Goal: Information Seeking & Learning: Learn about a topic

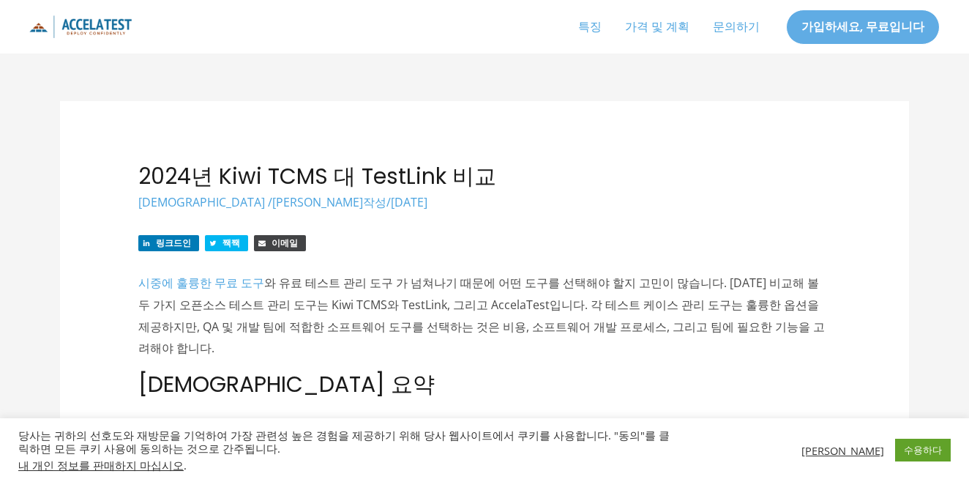
scroll to position [1789, 0]
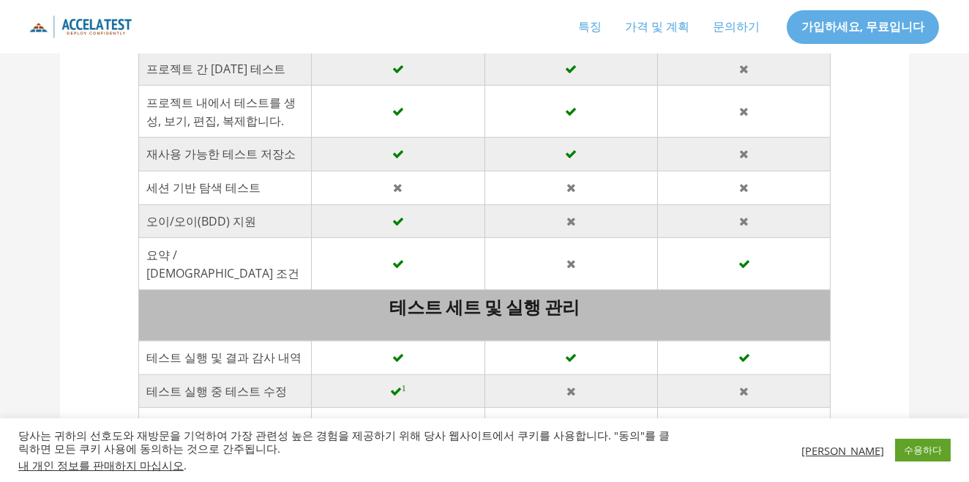
drag, startPoint x: 223, startPoint y: 283, endPoint x: 310, endPoint y: 284, distance: 87.8
click at [310, 340] on td "테스트 실행 및 결과 감사 내역" at bounding box center [224, 357] width 173 height 34
click at [329, 340] on td at bounding box center [398, 357] width 173 height 34
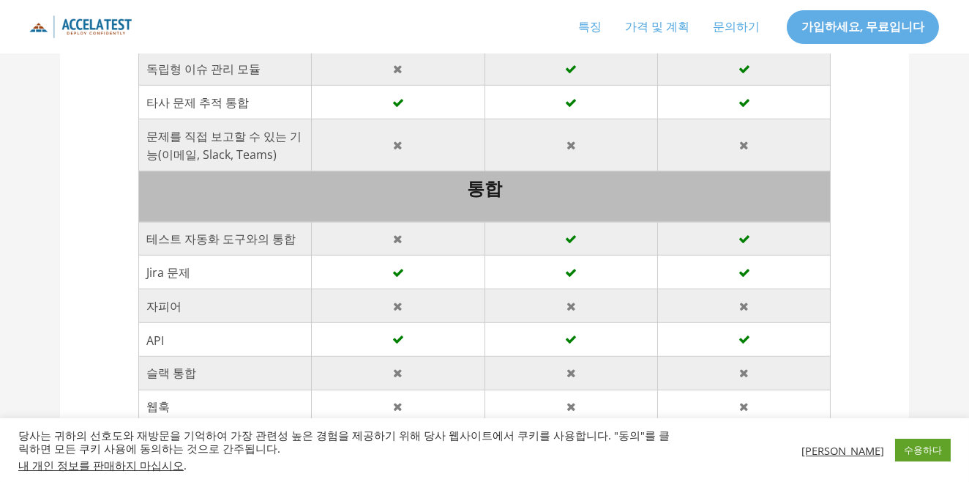
scroll to position [2440, 0]
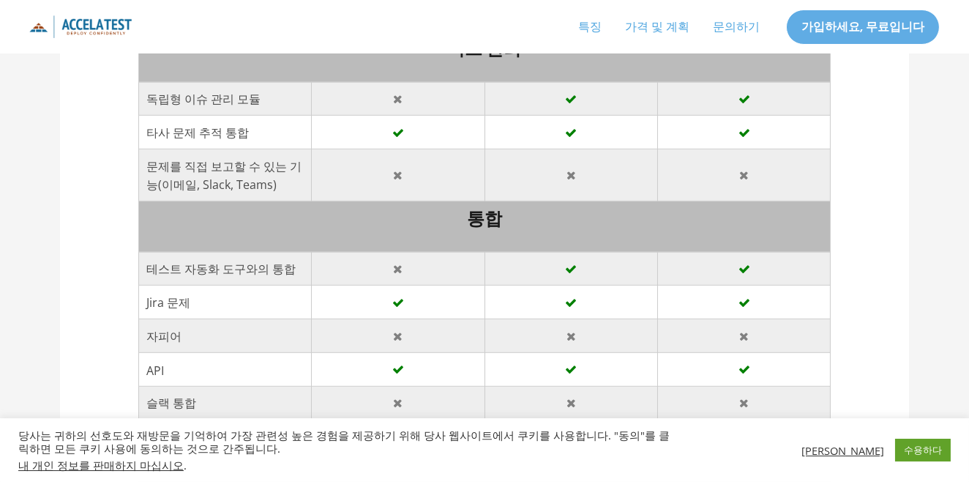
drag, startPoint x: 189, startPoint y: 171, endPoint x: 306, endPoint y: 177, distance: 117.3
click at [306, 252] on td "테스트 자동화 도구와의 통합" at bounding box center [224, 269] width 173 height 34
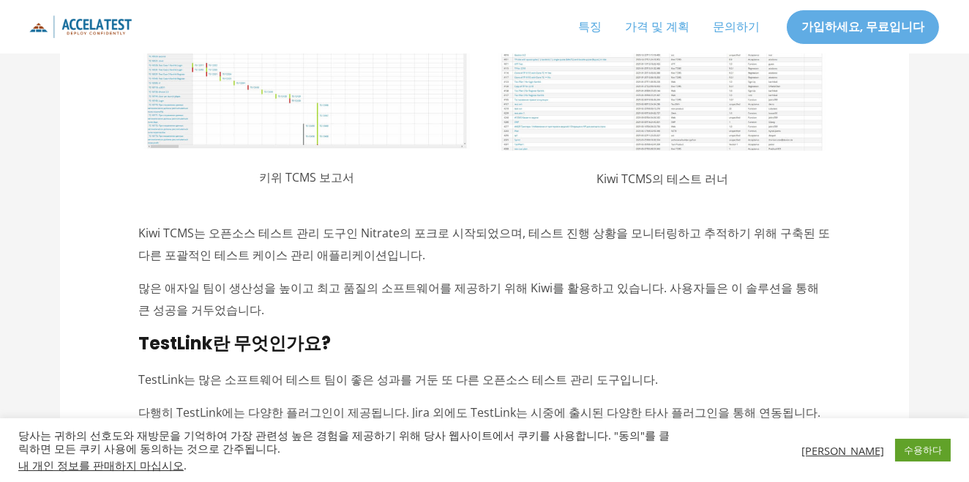
scroll to position [4554, 0]
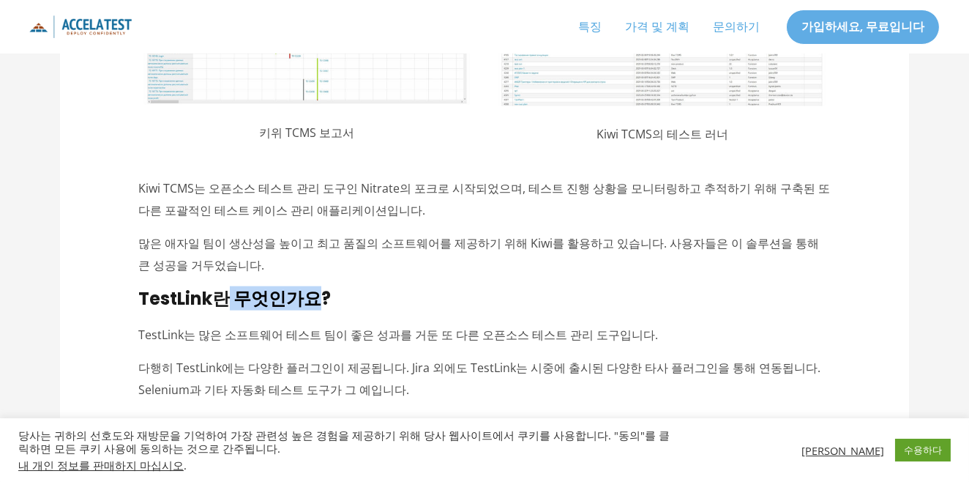
drag, startPoint x: 292, startPoint y: 185, endPoint x: 311, endPoint y: 185, distance: 19.0
click at [311, 286] on font "TestLink란 무엇인가요?" at bounding box center [234, 298] width 193 height 24
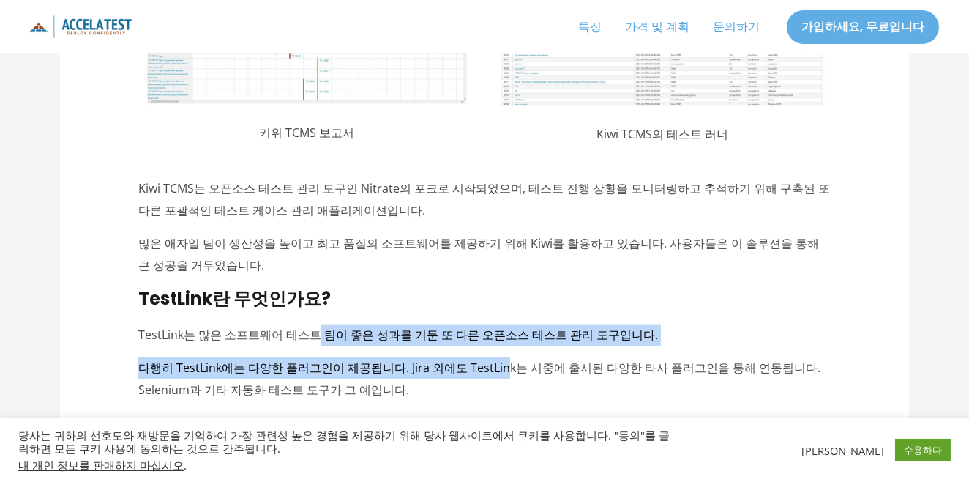
drag, startPoint x: 311, startPoint y: 216, endPoint x: 487, endPoint y: 223, distance: 175.8
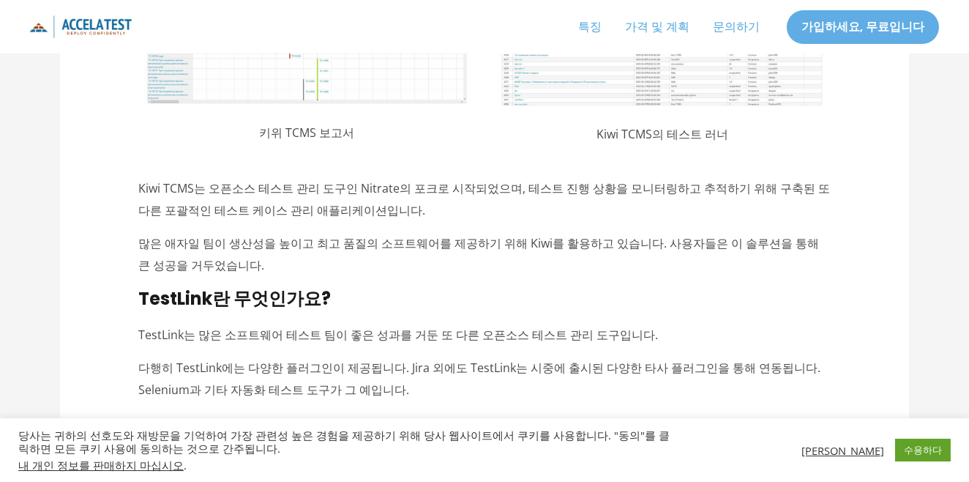
drag, startPoint x: 417, startPoint y: 206, endPoint x: 562, endPoint y: 214, distance: 145.9
click at [562, 326] on font "TestLink는 많은 소프트웨어 테스트 팀이 좋은 성과를 거둔 또 다른 오픈소스 테스트 관리 도구입니다." at bounding box center [398, 334] width 520 height 16
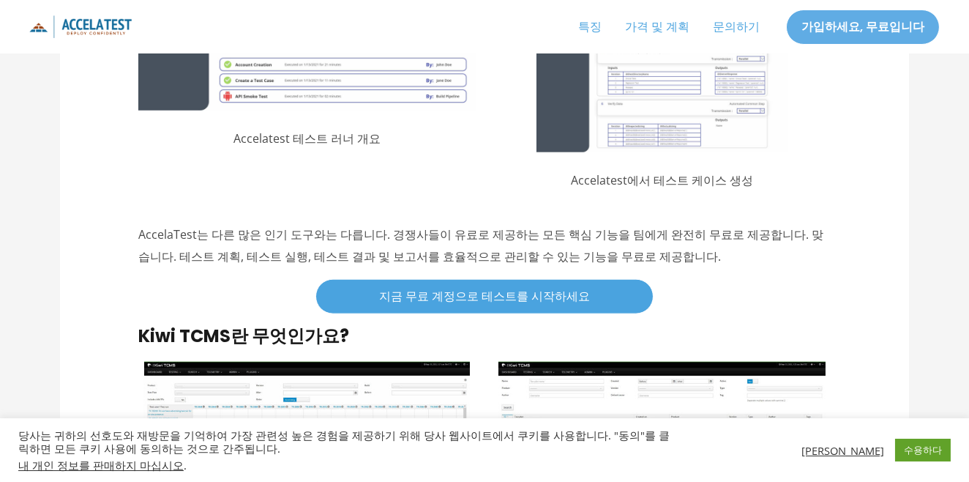
scroll to position [4066, 0]
